Goal: Task Accomplishment & Management: Use online tool/utility

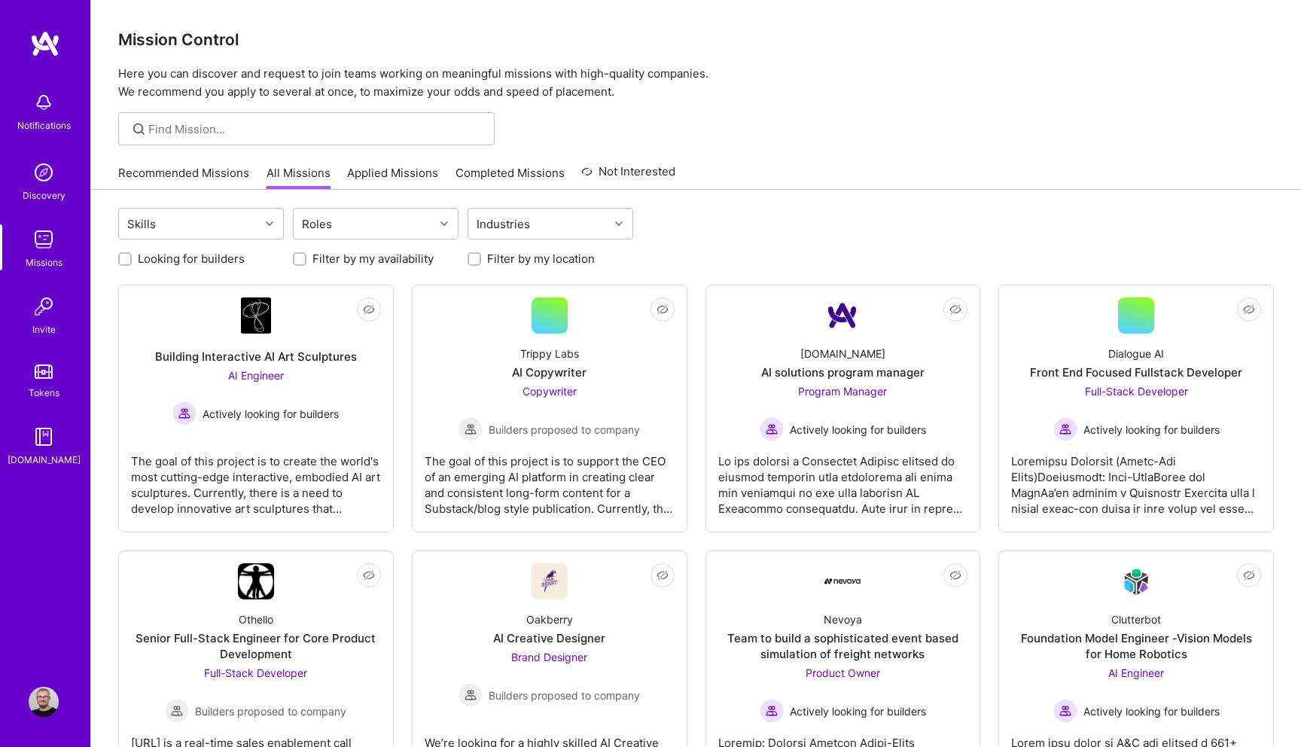
click at [169, 262] on label "Looking for builders" at bounding box center [191, 259] width 107 height 16
click at [132, 262] on input "Looking for builders" at bounding box center [126, 259] width 11 height 11
checkbox input "true"
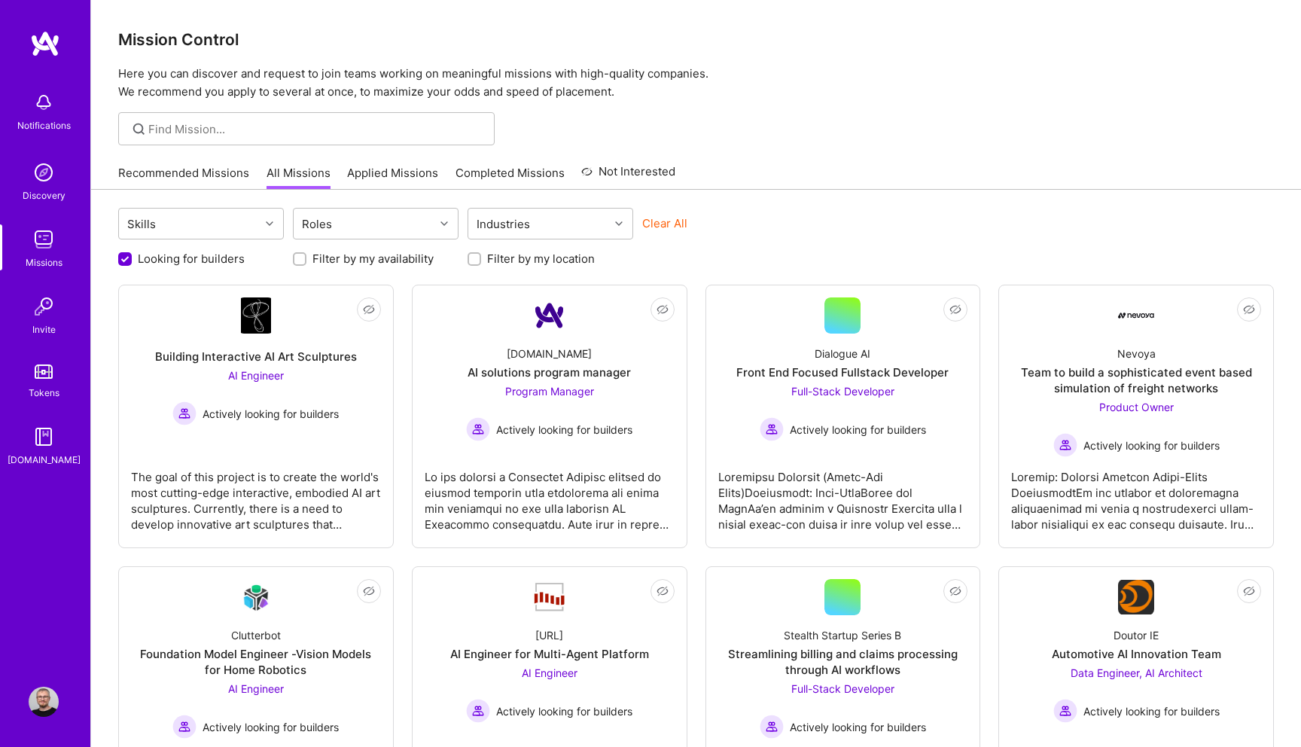
click at [477, 257] on input "Filter by my location" at bounding box center [476, 259] width 11 height 11
checkbox input "true"
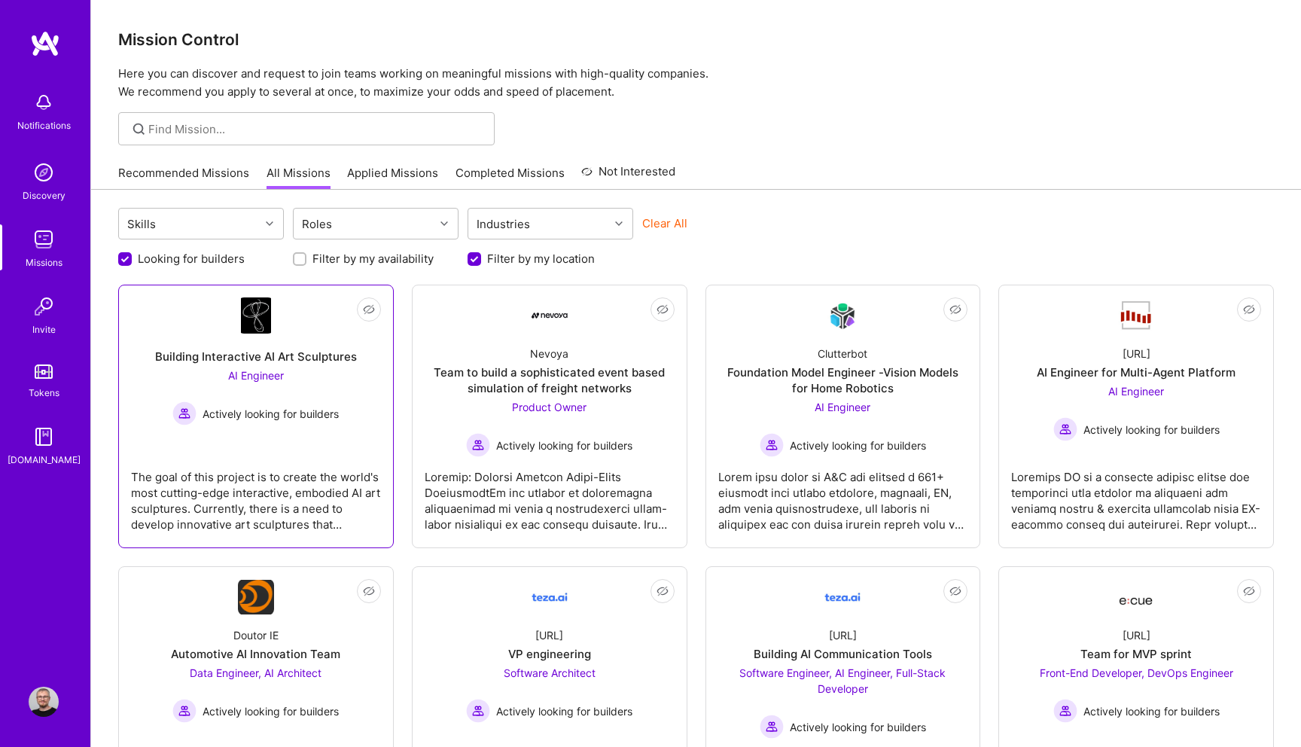
click at [343, 359] on div "Building Interactive AI Art Sculptures" at bounding box center [256, 357] width 202 height 16
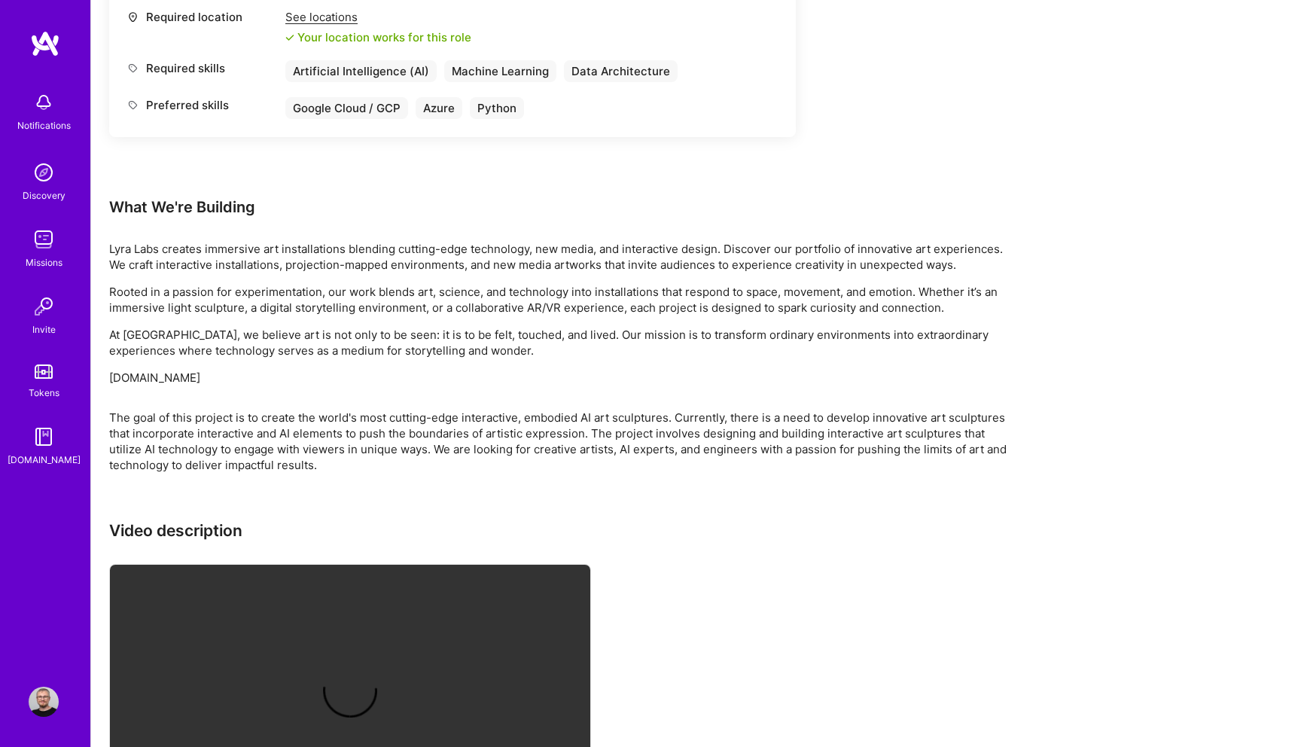
scroll to position [914, 0]
